Goal: Task Accomplishment & Management: Manage account settings

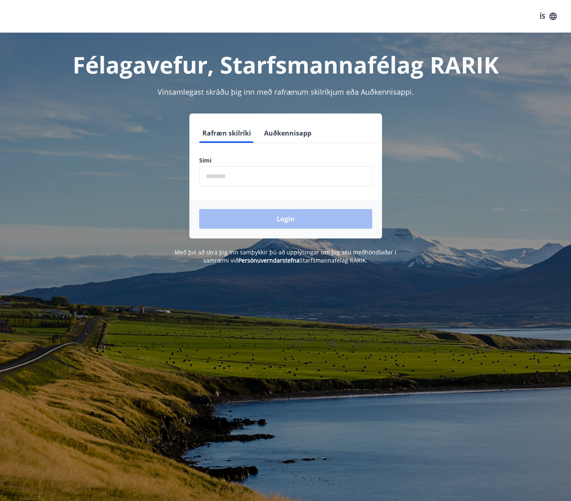
click at [204, 179] on input "phone" at bounding box center [285, 176] width 173 height 20
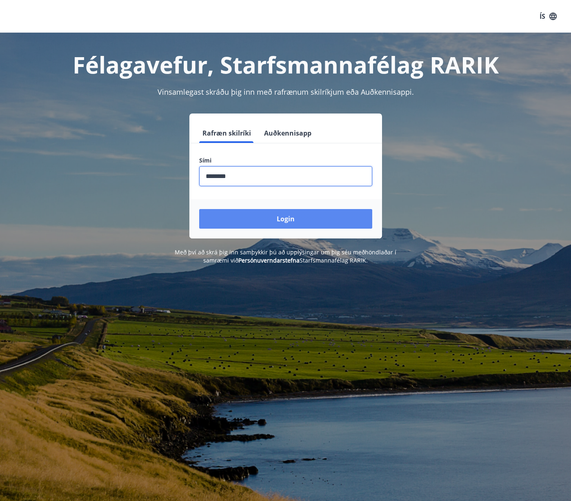
type input "********"
click at [293, 217] on button "Login" at bounding box center [285, 219] width 173 height 20
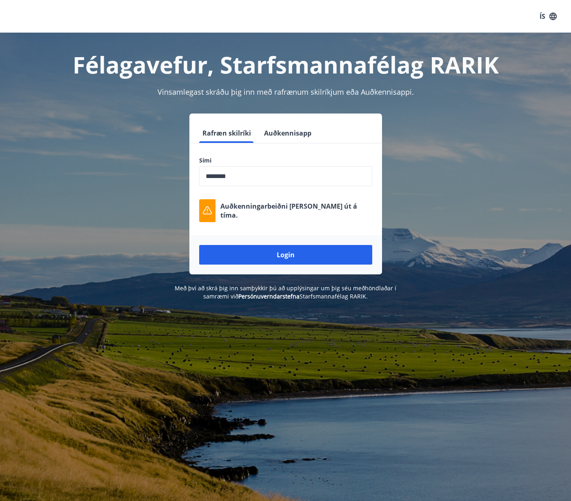
click at [249, 171] on input "phone" at bounding box center [285, 176] width 173 height 20
click at [292, 134] on button "Auðkennisapp" at bounding box center [288, 133] width 54 height 20
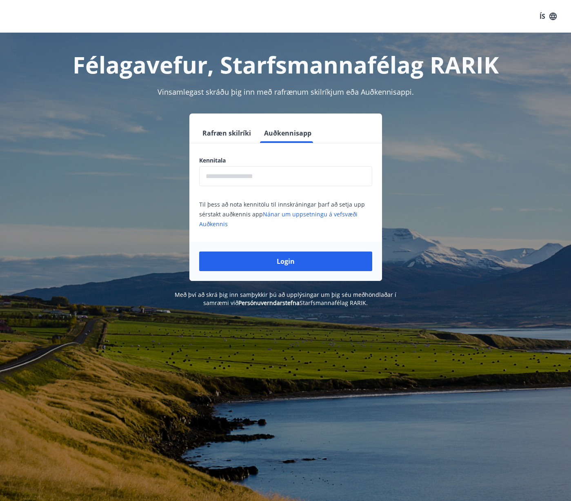
click at [220, 130] on button "Rafræn skilríki" at bounding box center [226, 133] width 55 height 20
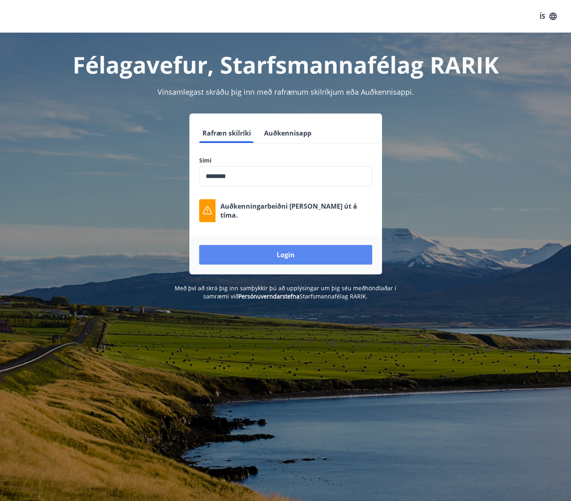
click at [279, 257] on button "Login" at bounding box center [285, 255] width 173 height 20
click at [295, 132] on button "Auðkennisapp" at bounding box center [288, 133] width 54 height 20
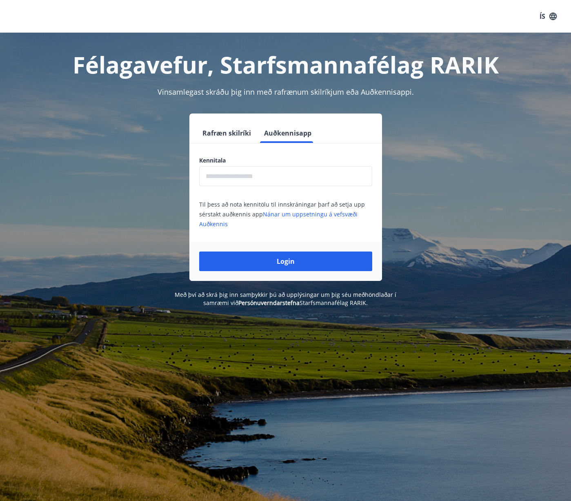
click at [218, 178] on input "text" at bounding box center [285, 176] width 173 height 20
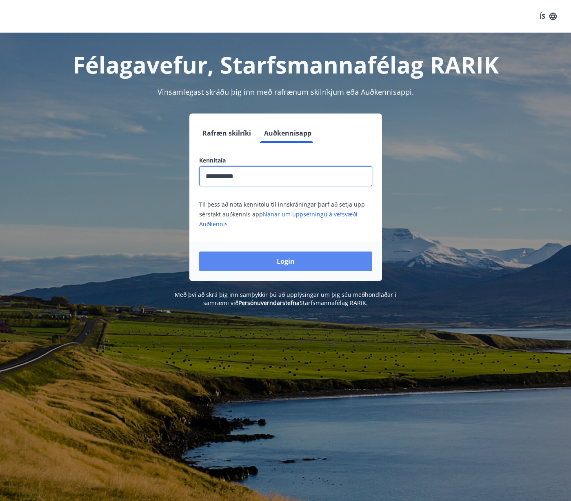
type input "**********"
click at [290, 259] on button "Login" at bounding box center [285, 261] width 173 height 20
